Goal: Find specific page/section: Find specific page/section

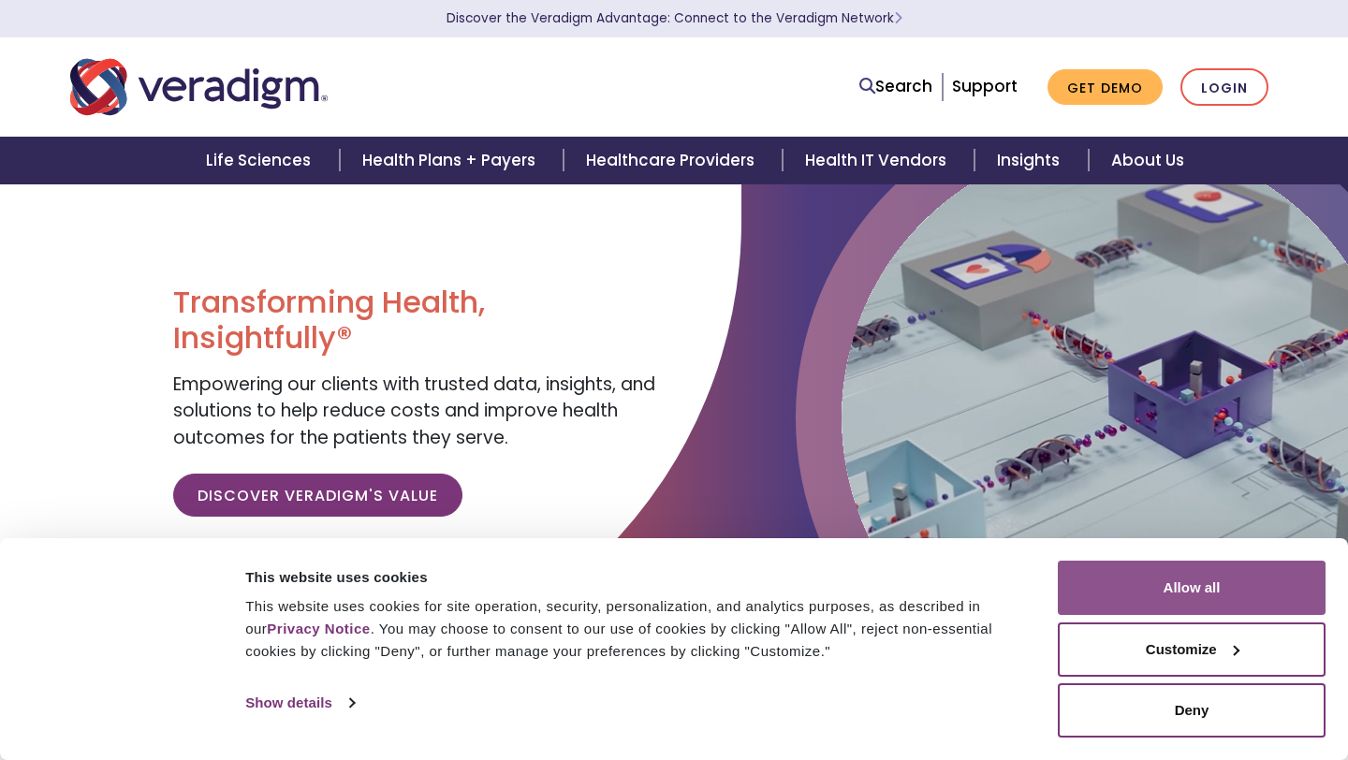
click at [1166, 586] on button "Allow all" at bounding box center [1192, 588] width 268 height 54
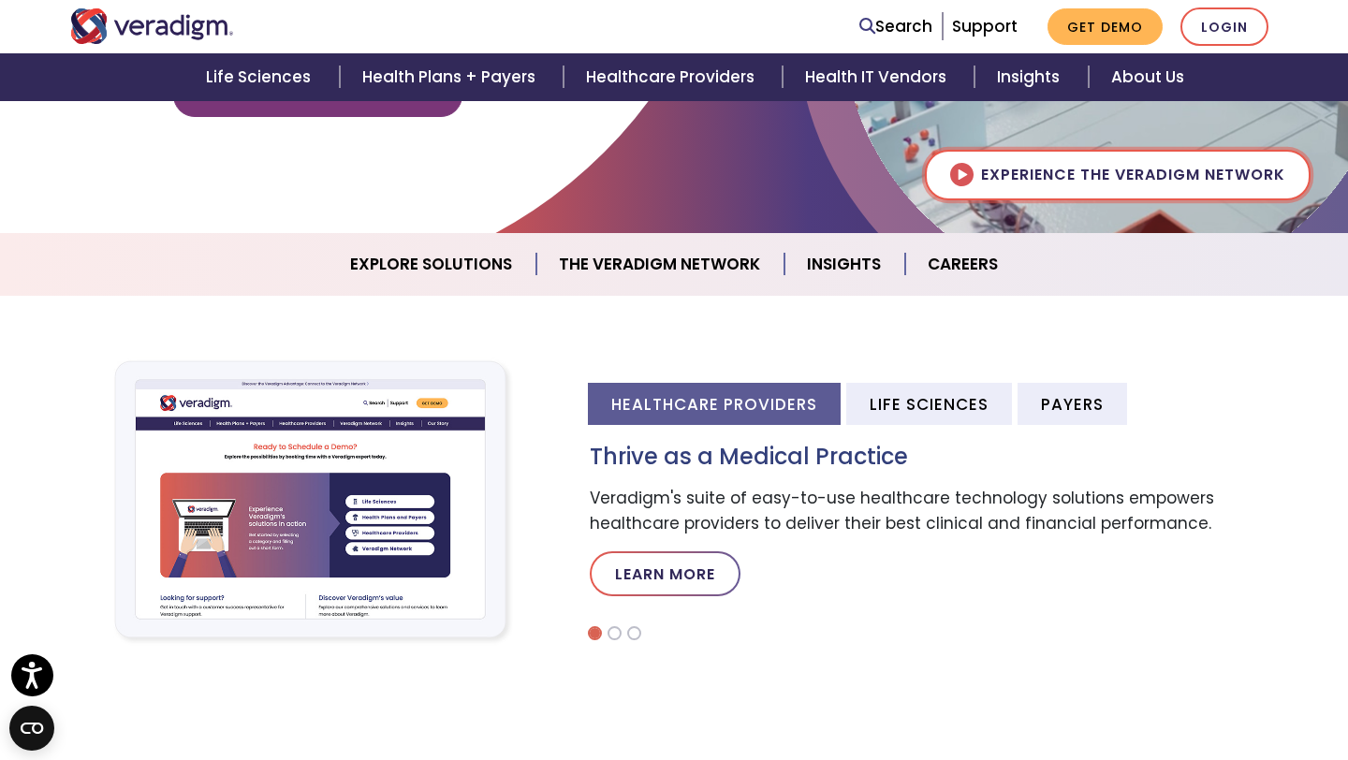
scroll to position [404, 0]
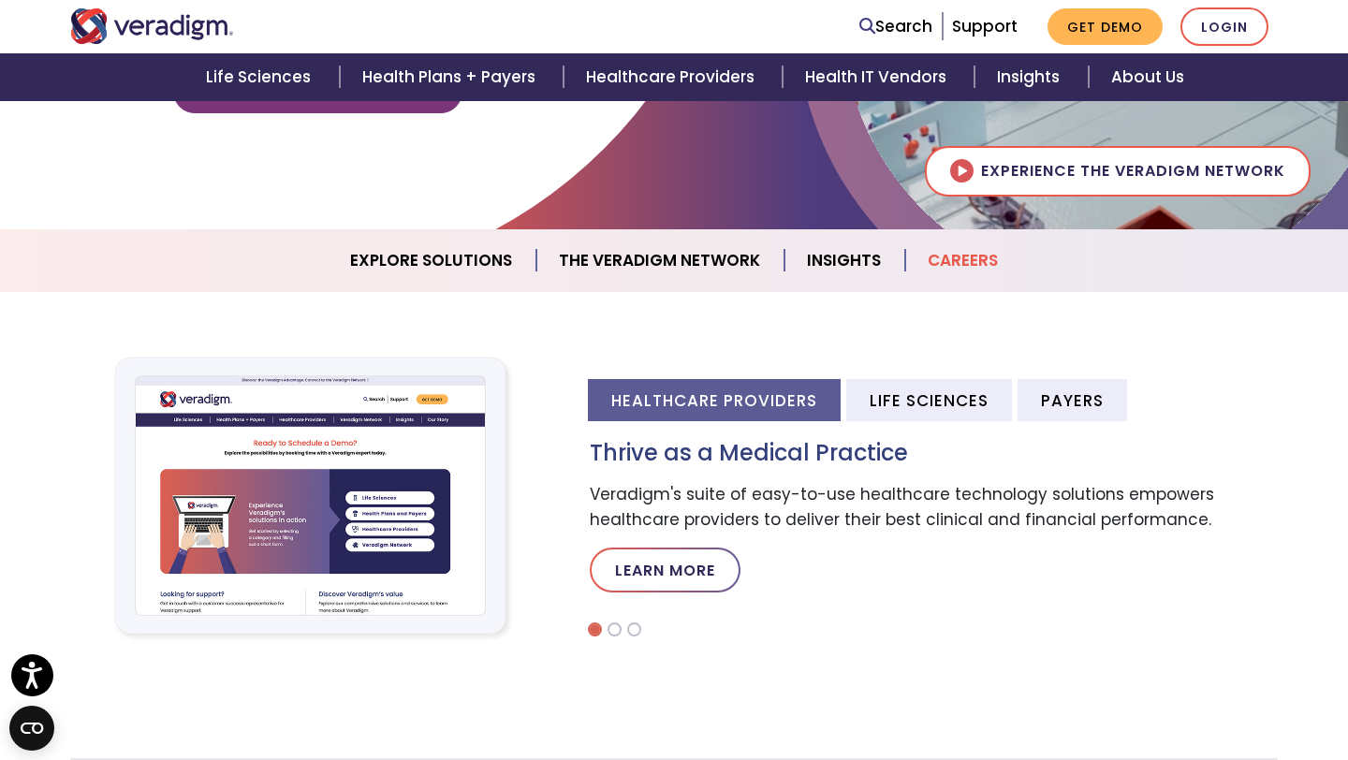
click at [980, 266] on link "Careers" at bounding box center [962, 261] width 115 height 48
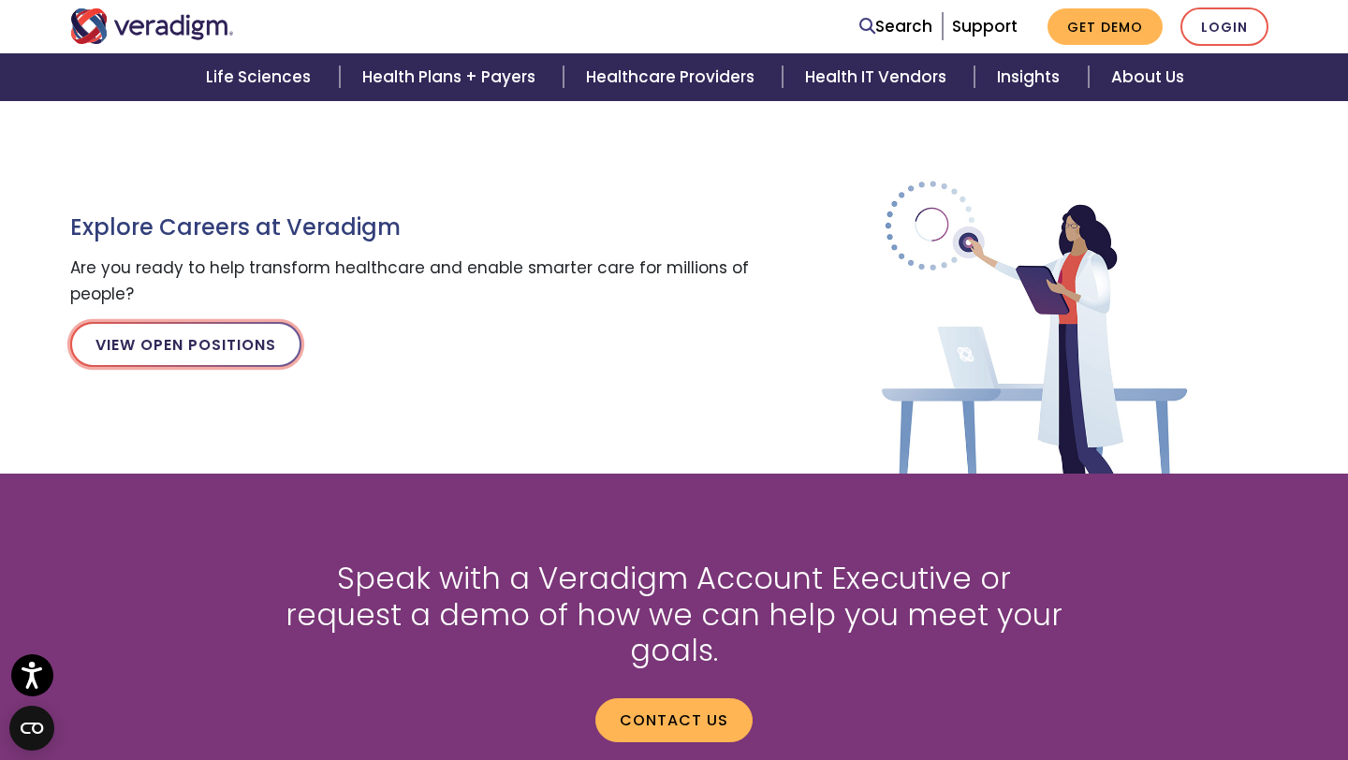
click at [244, 348] on link "View Open Positions" at bounding box center [185, 344] width 231 height 45
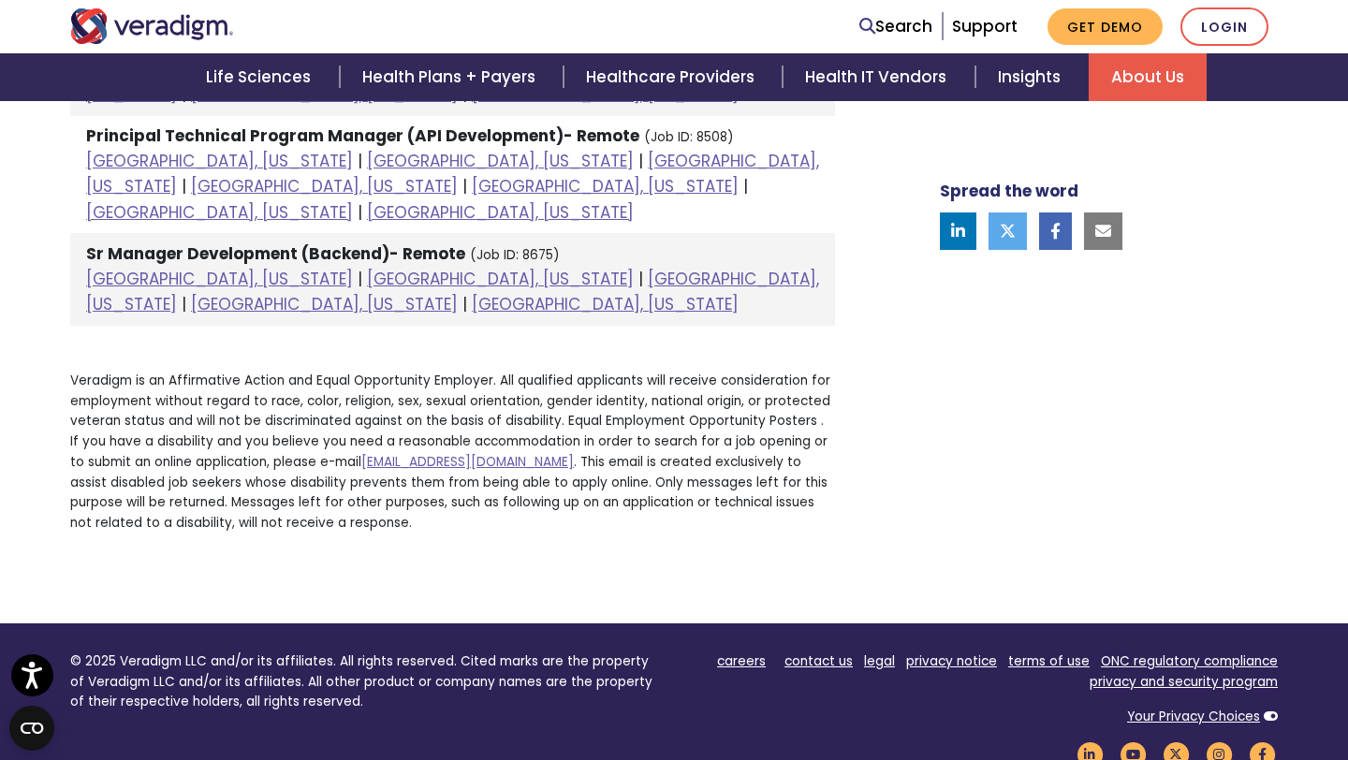
scroll to position [2150, 0]
